Goal: Information Seeking & Learning: Learn about a topic

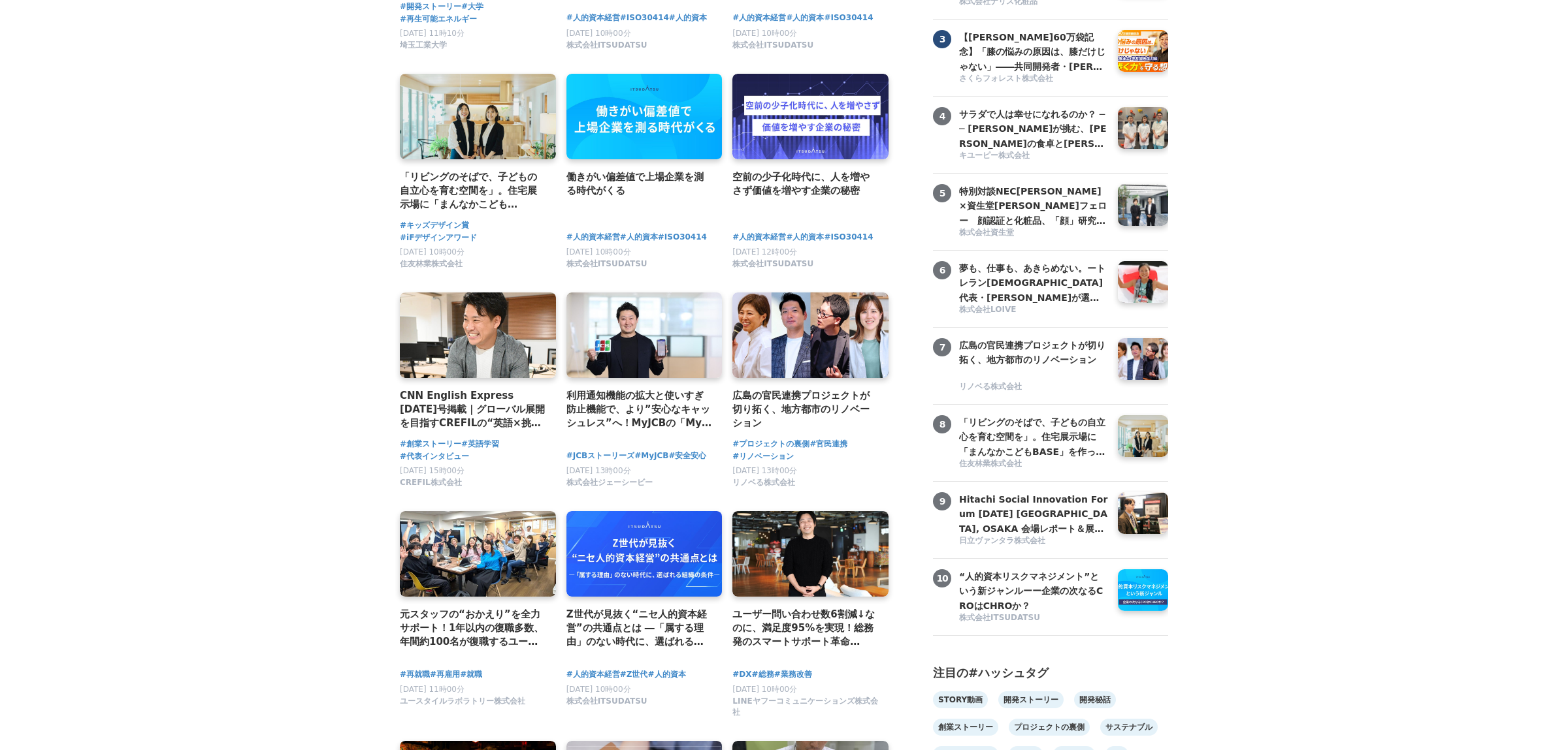
scroll to position [490, 0]
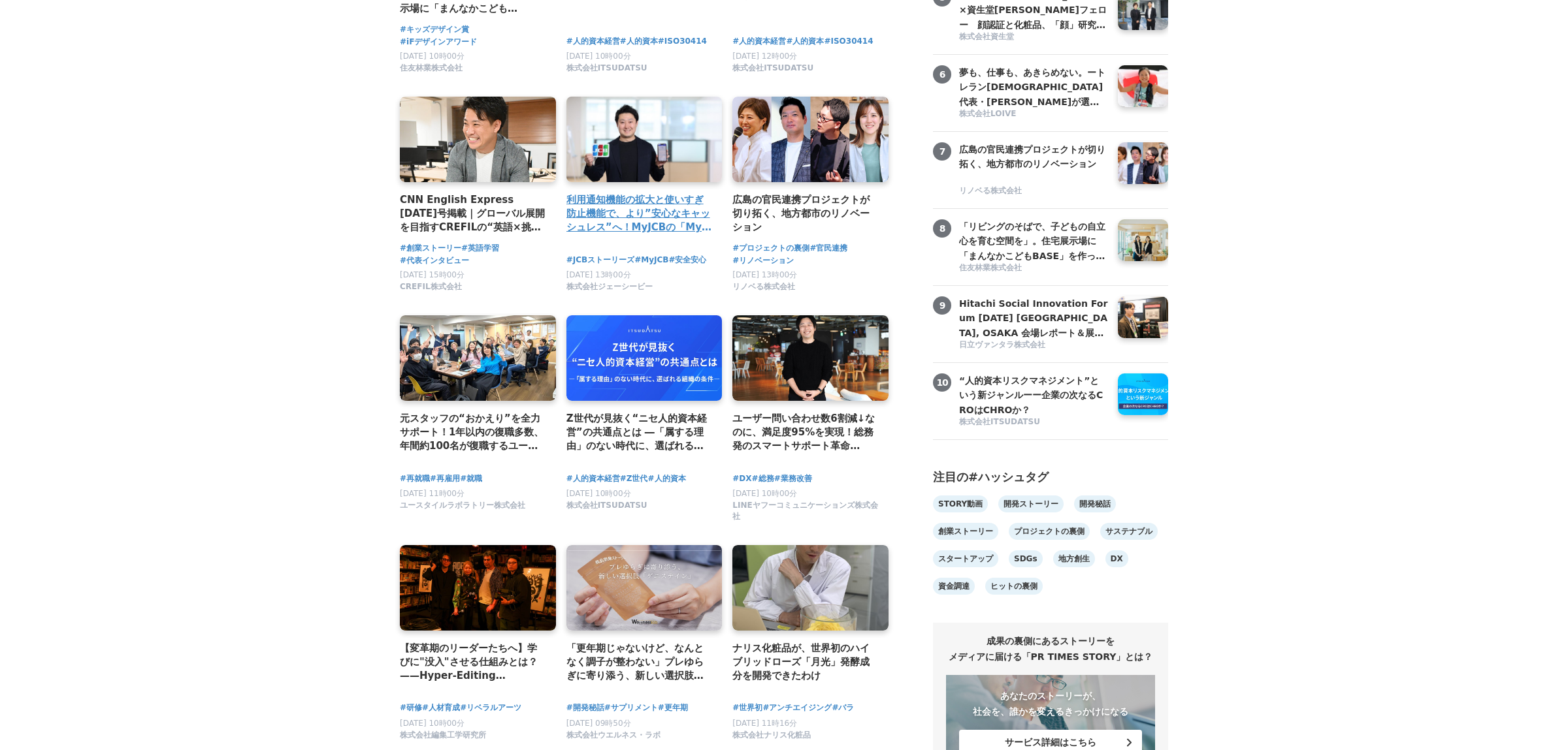
click at [628, 233] on h4 "利用通知機能の拡大と使いすぎ防止機能で、より”安心なキャッシュレス”へ！MyJCBの「My安心設定」を強化！" at bounding box center [639, 214] width 146 height 43
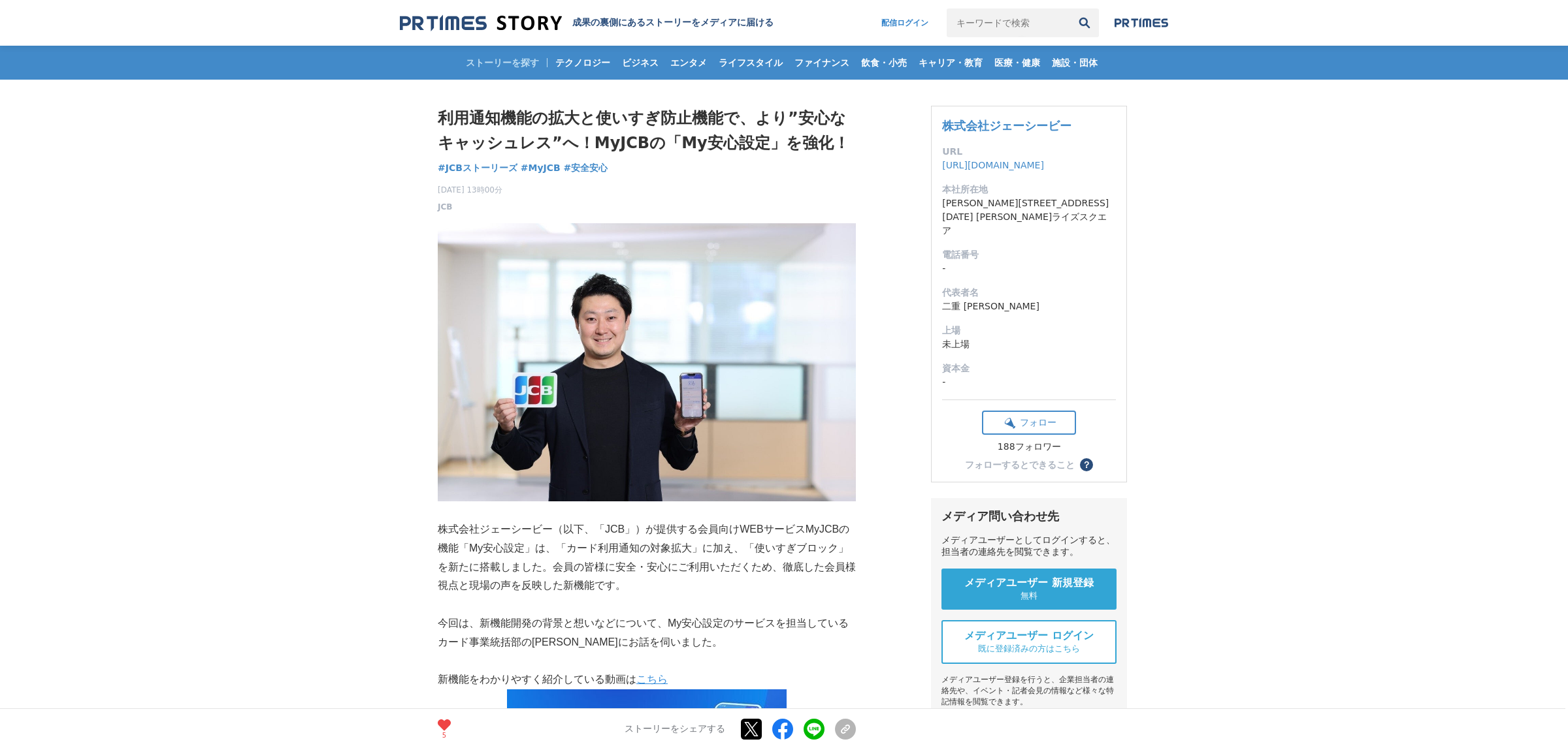
click at [512, 30] on img at bounding box center [481, 23] width 162 height 18
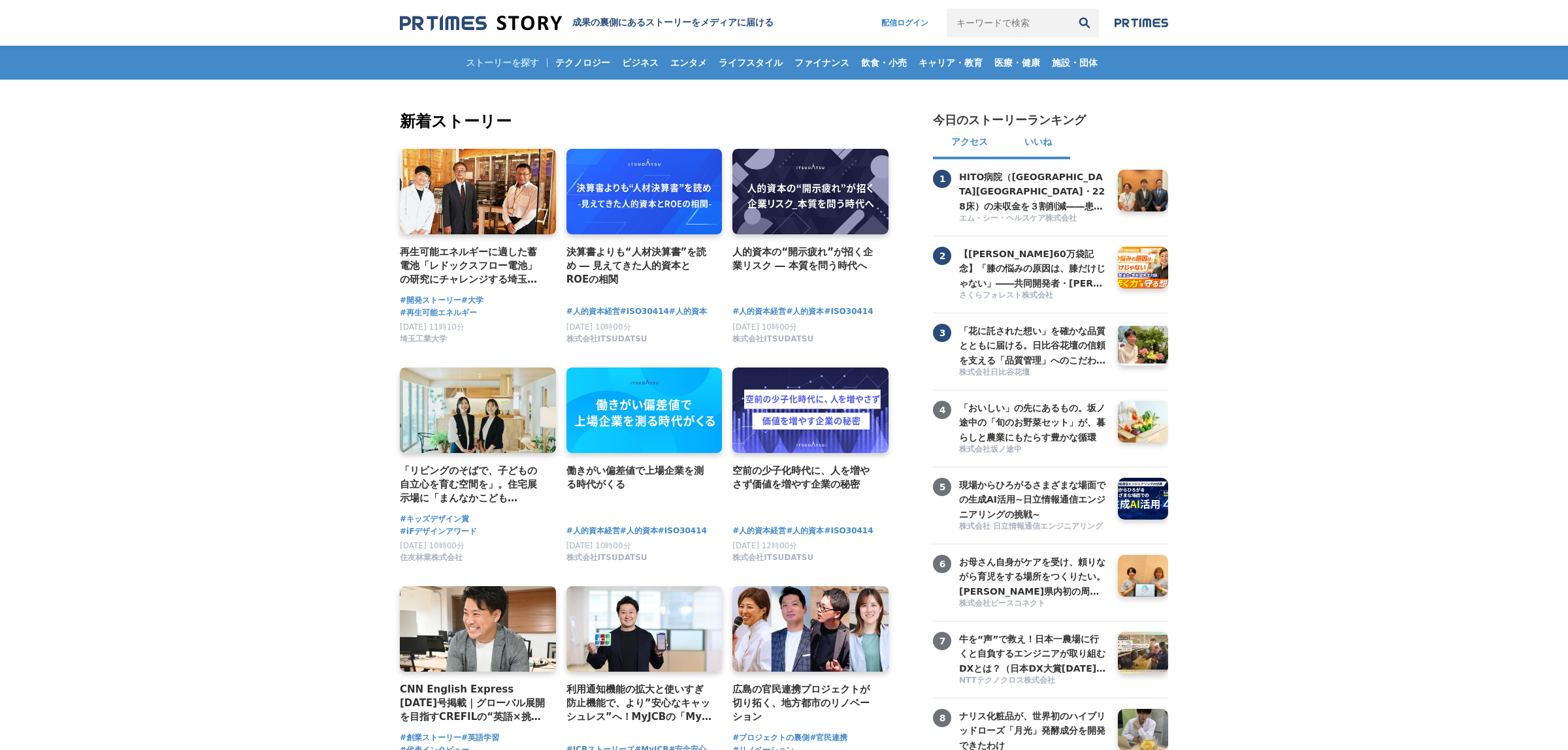
click at [972, 147] on button "アクセス" at bounding box center [970, 143] width 73 height 32
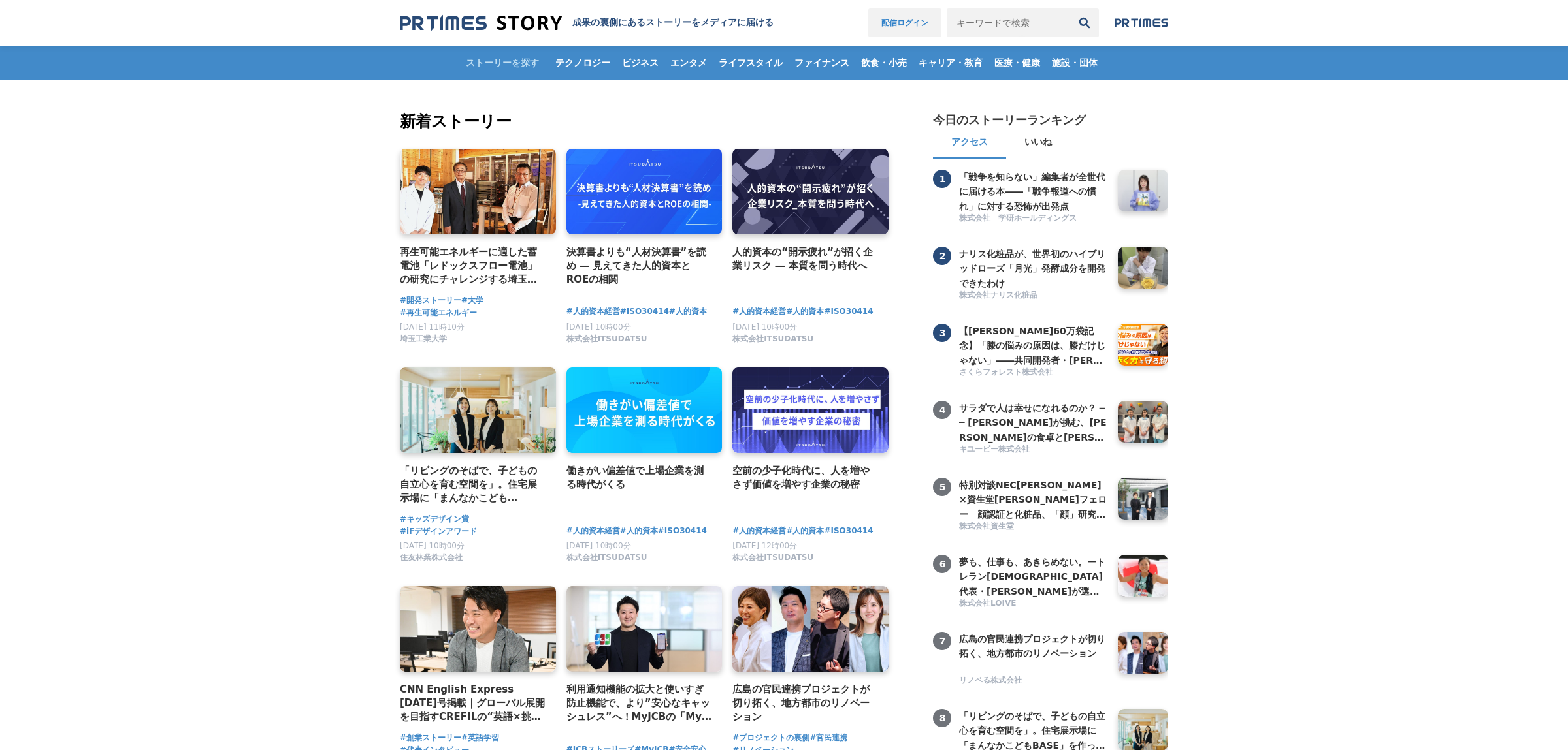
click at [868, 17] on link "配信ログイン" at bounding box center [905, 23] width 73 height 28
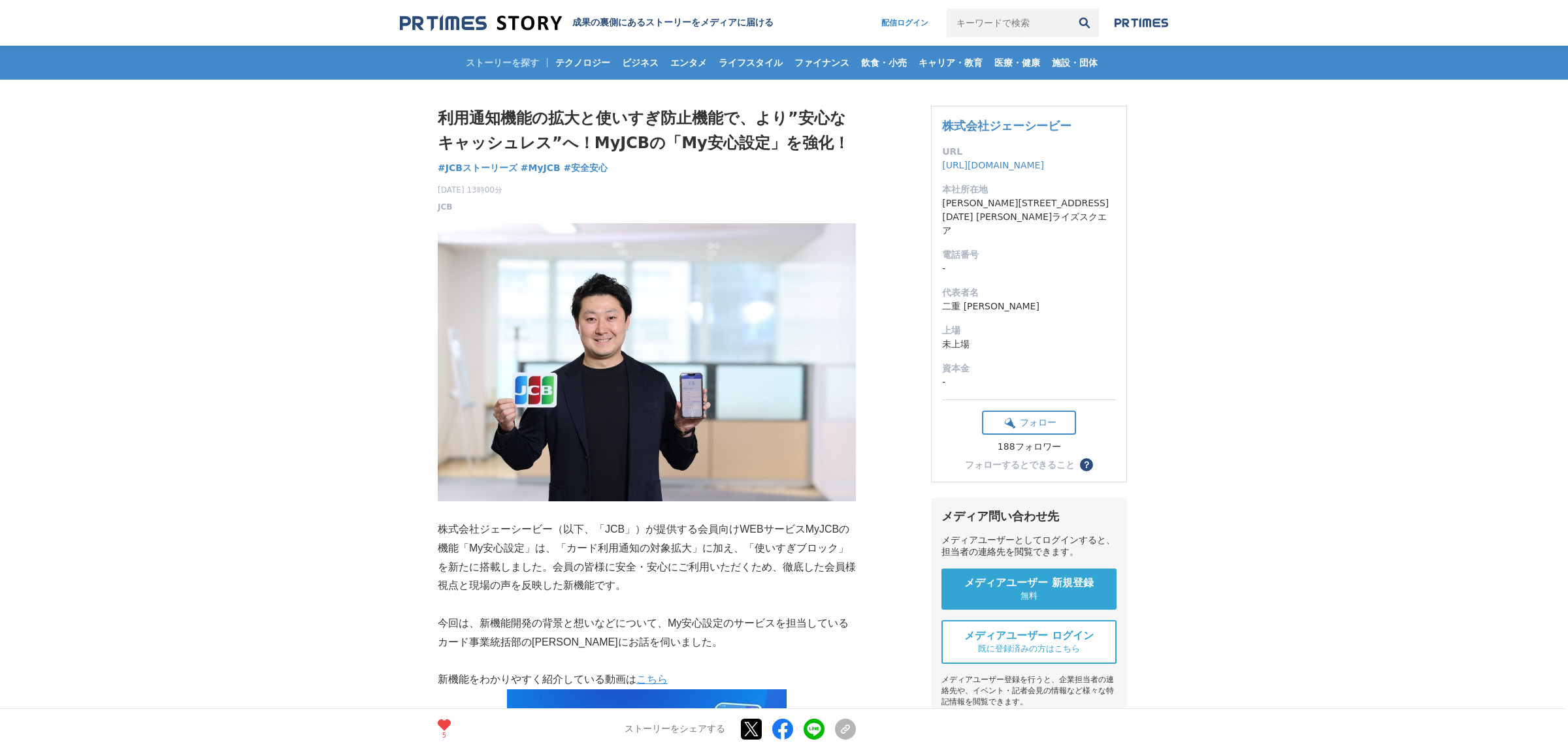
click at [525, 26] on img at bounding box center [481, 23] width 162 height 18
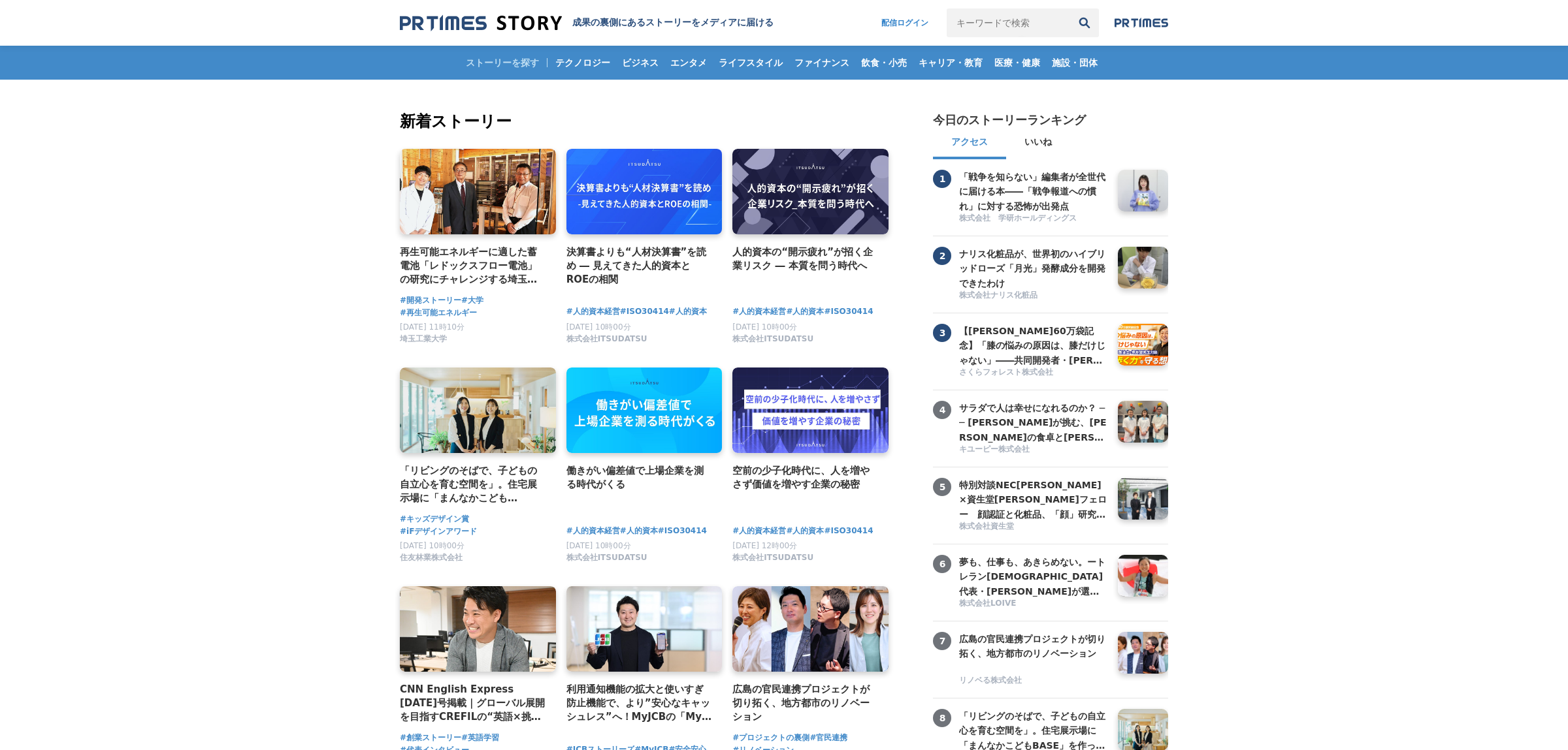
scroll to position [294, 0]
